Goal: Information Seeking & Learning: Learn about a topic

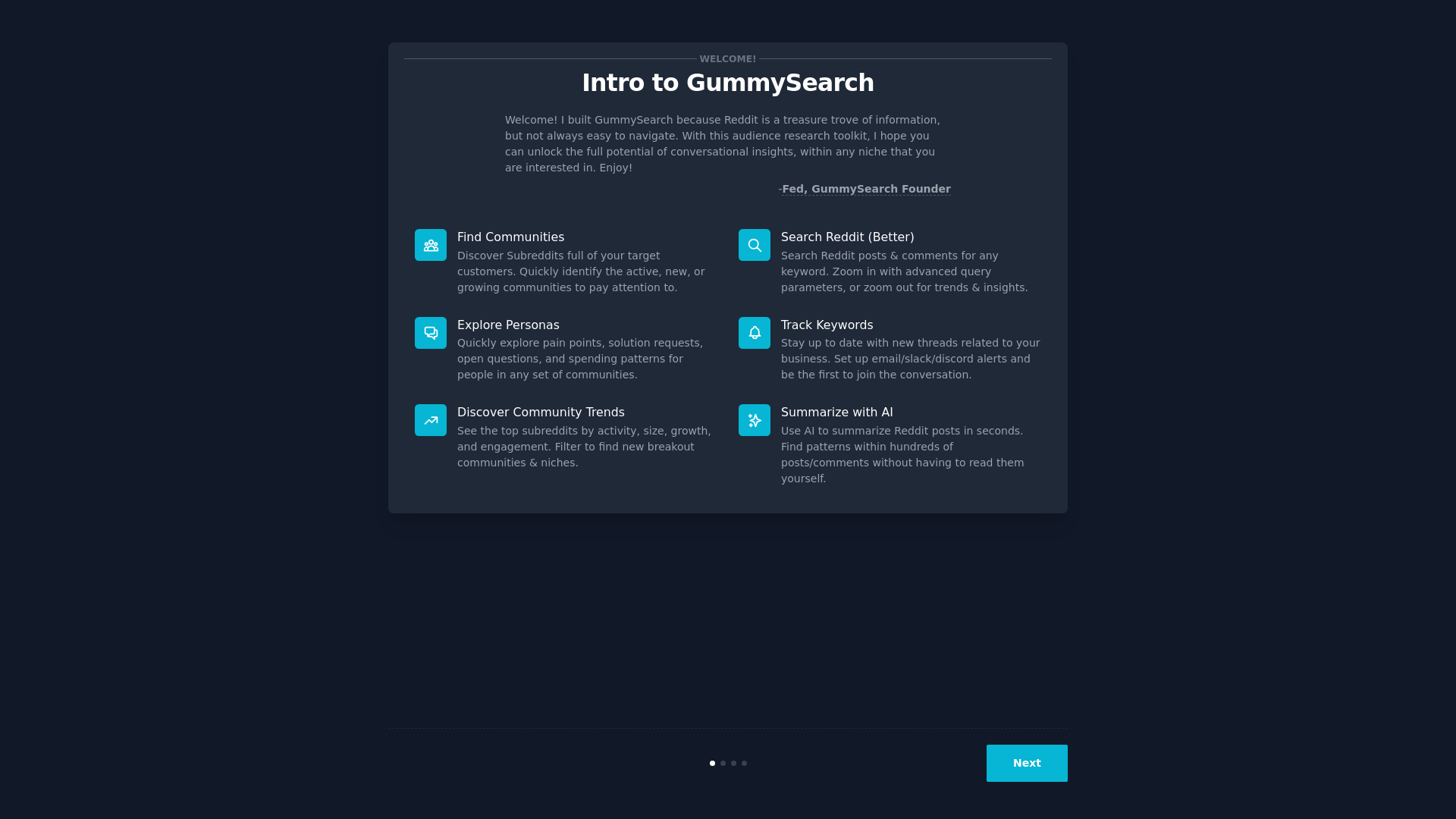
click at [1027, 762] on button "Next" at bounding box center [1027, 764] width 81 height 37
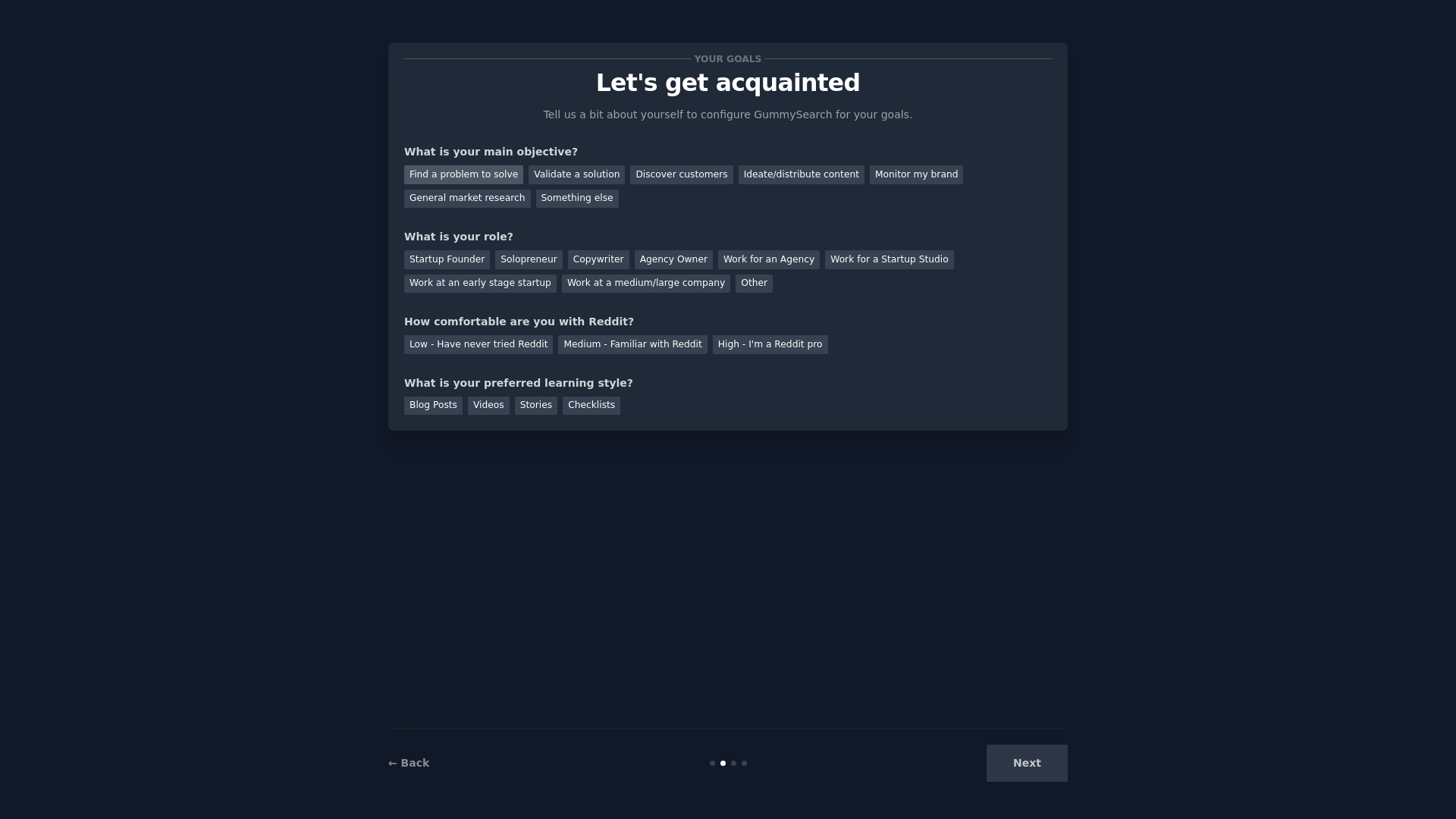
click at [450, 169] on div "Find a problem to solve" at bounding box center [463, 175] width 119 height 19
click at [468, 196] on div "General market research" at bounding box center [467, 199] width 127 height 19
click at [460, 175] on div "Find a problem to solve" at bounding box center [463, 175] width 119 height 19
click at [459, 198] on div "General market research" at bounding box center [467, 199] width 127 height 19
click at [523, 255] on div "Solopreneur" at bounding box center [528, 259] width 67 height 19
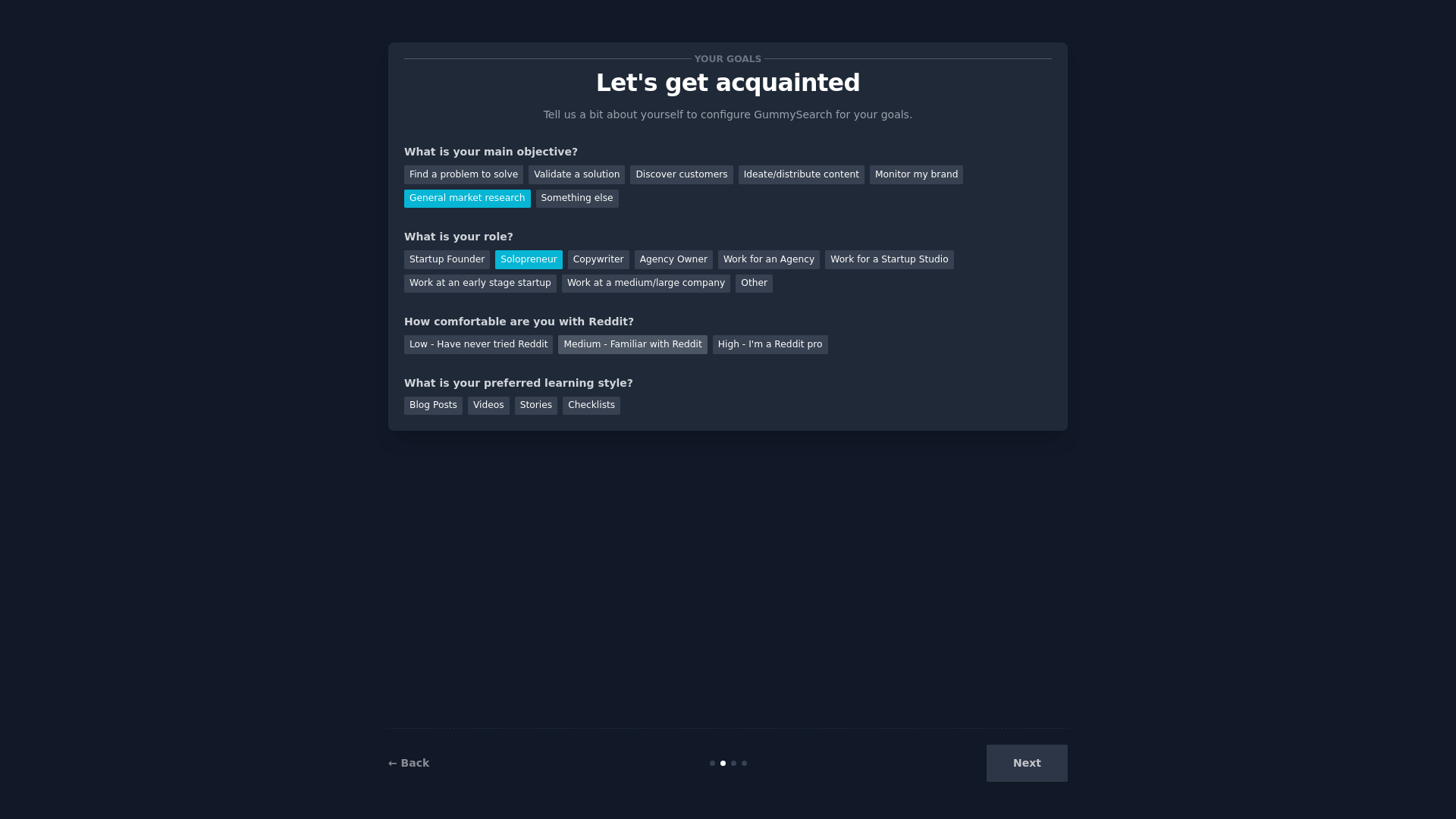
click at [672, 341] on div "Medium - Familiar with Reddit" at bounding box center [632, 344] width 149 height 19
click at [592, 402] on div "Checklists" at bounding box center [591, 406] width 58 height 19
click at [1027, 752] on button "Next" at bounding box center [1027, 764] width 81 height 37
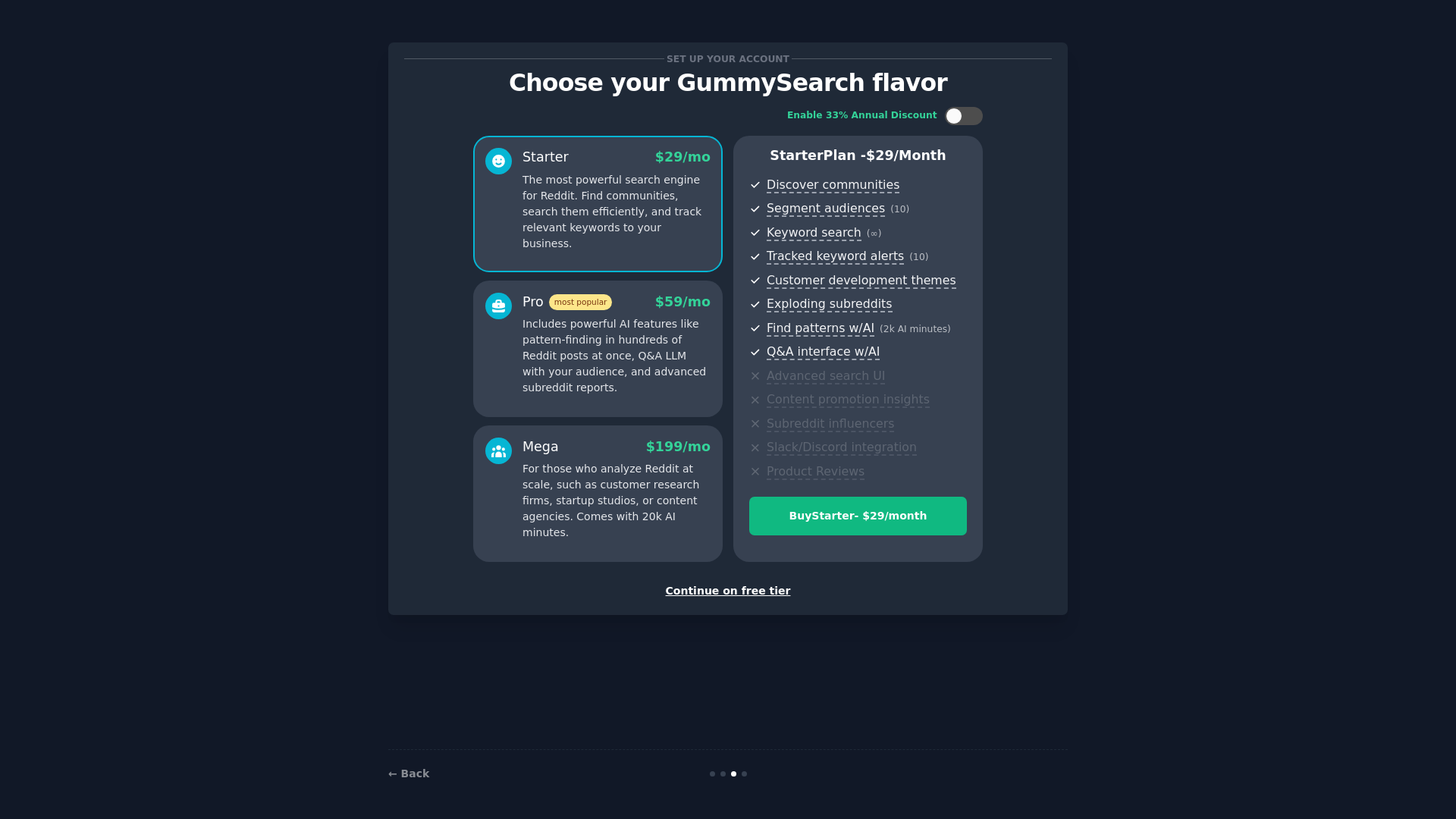
click at [712, 593] on div "Continue on free tier" at bounding box center [728, 592] width 648 height 16
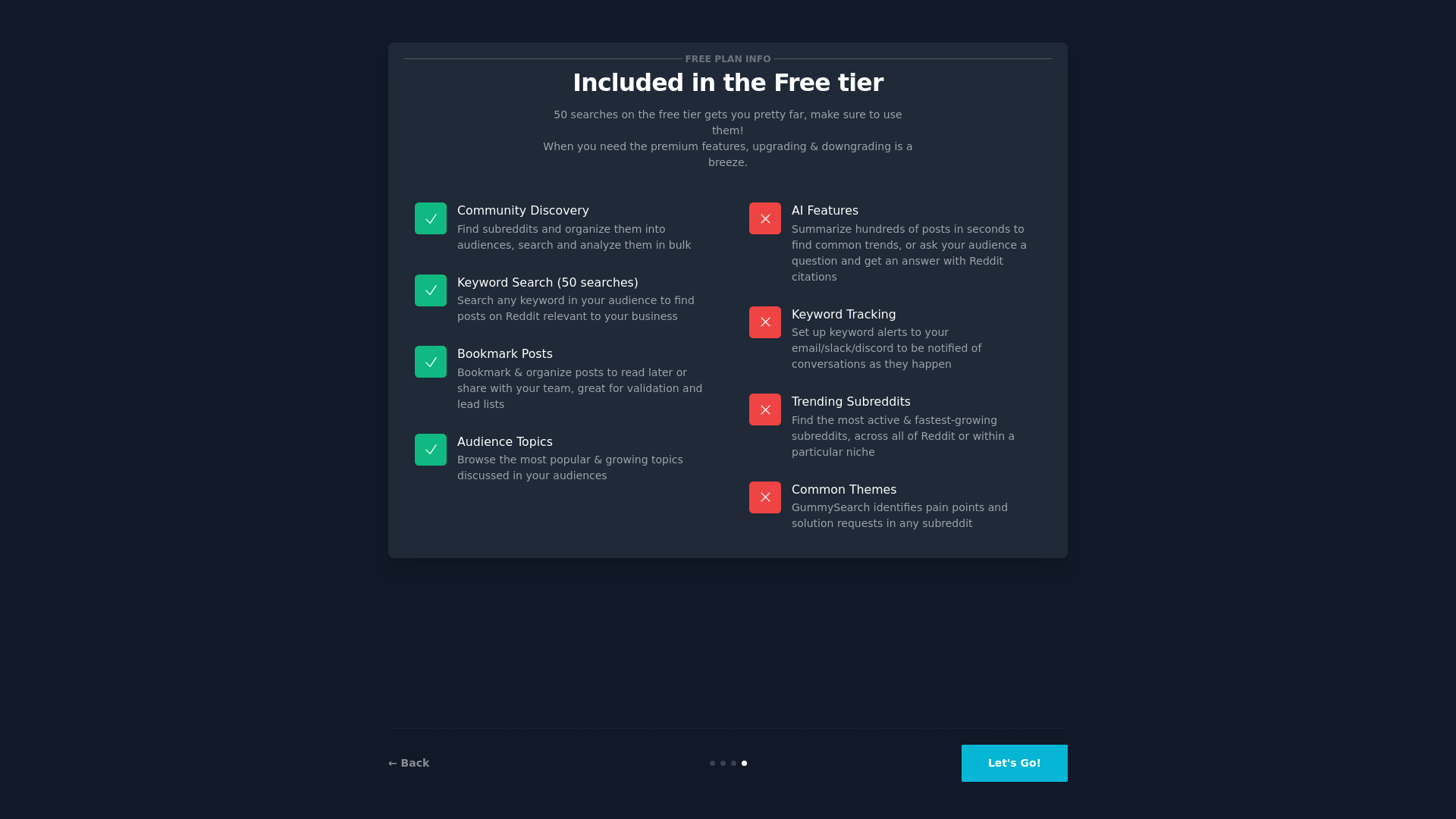
click at [1031, 765] on button "Let's Go!" at bounding box center [1014, 764] width 106 height 37
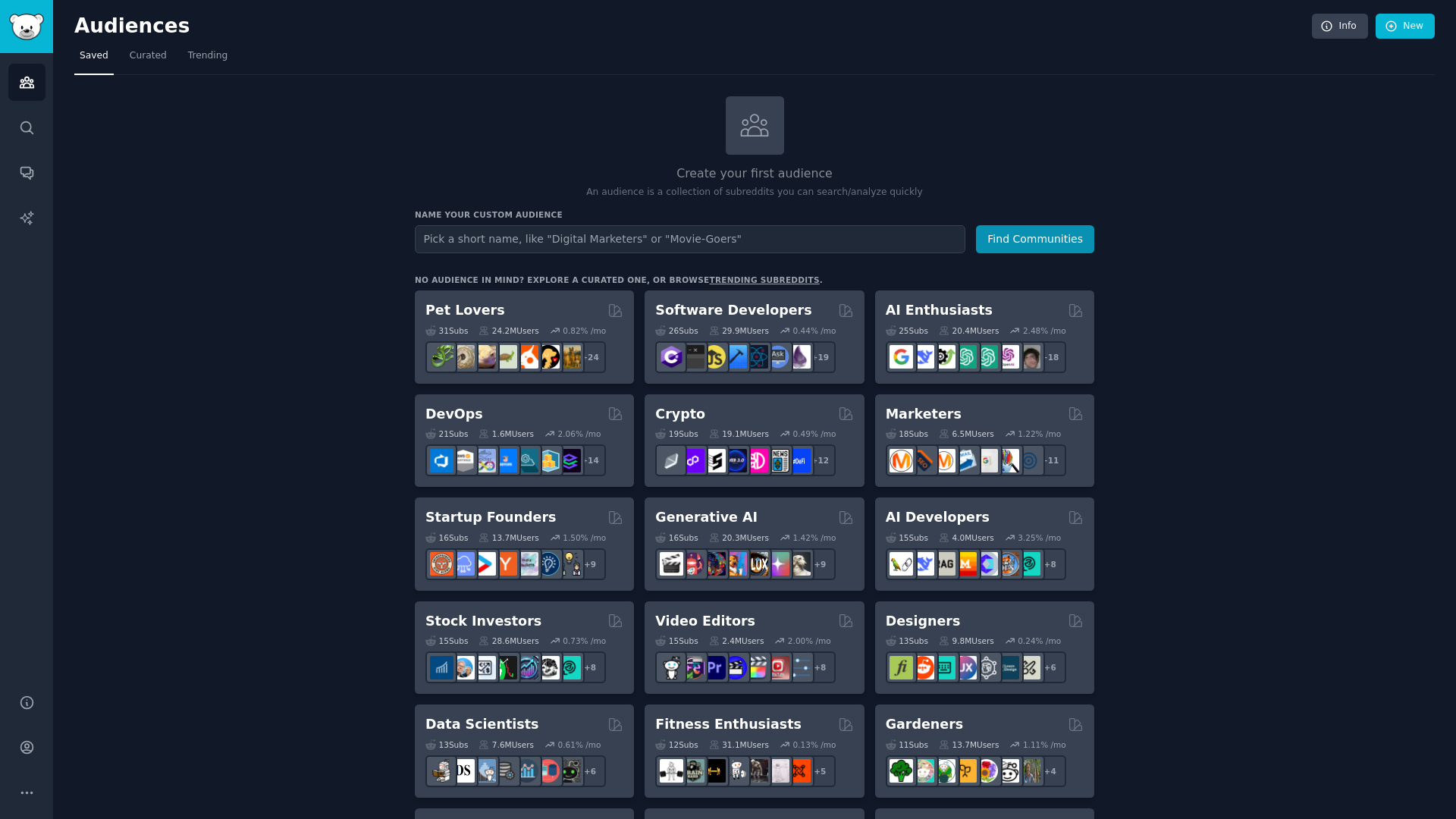
click at [722, 278] on link "trending subreddits" at bounding box center [764, 279] width 110 height 9
